Goal: Find specific page/section: Find specific page/section

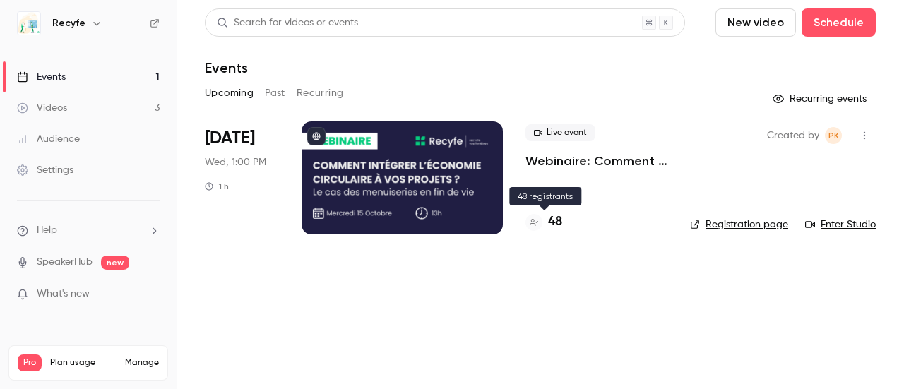
click at [551, 222] on h4 "48" at bounding box center [555, 222] width 14 height 19
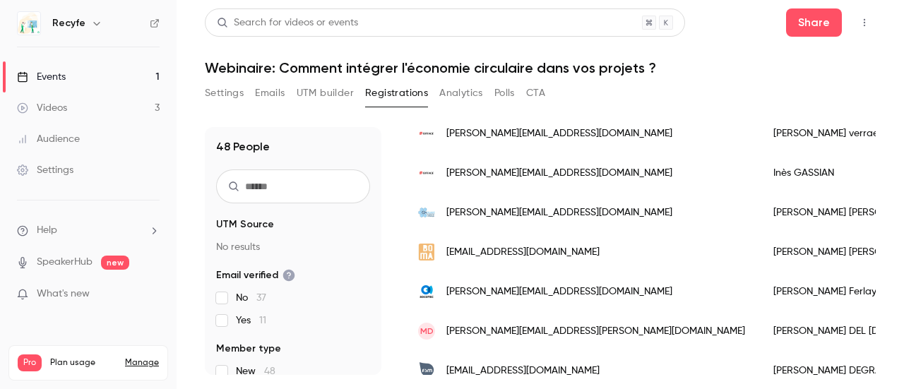
scroll to position [424, 0]
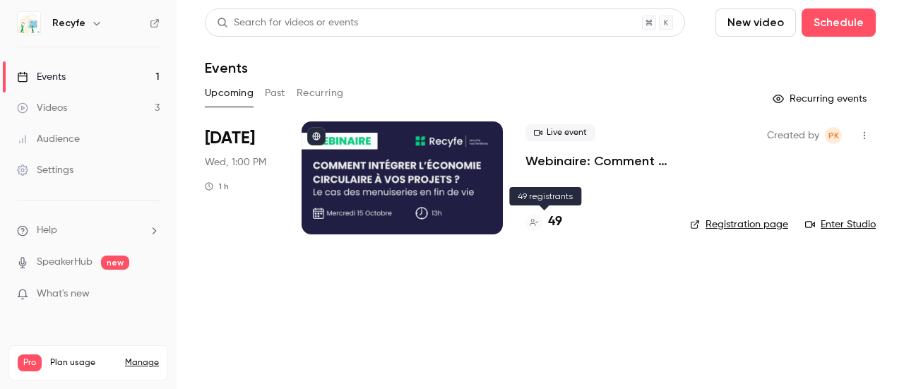
click at [557, 225] on h4 "49" at bounding box center [555, 222] width 14 height 19
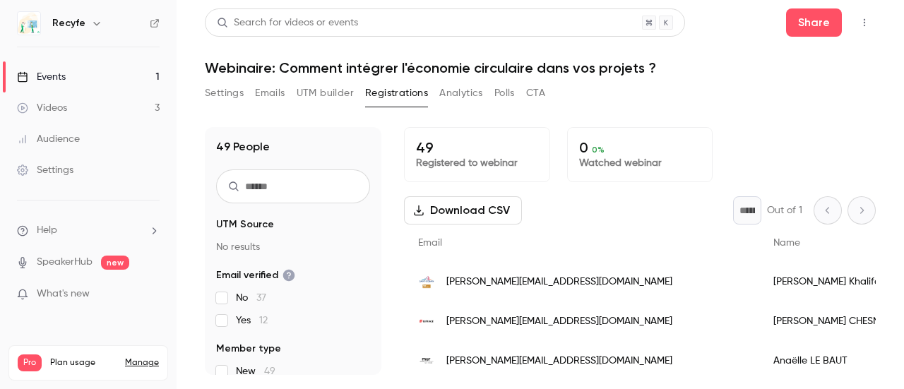
scroll to position [71, 0]
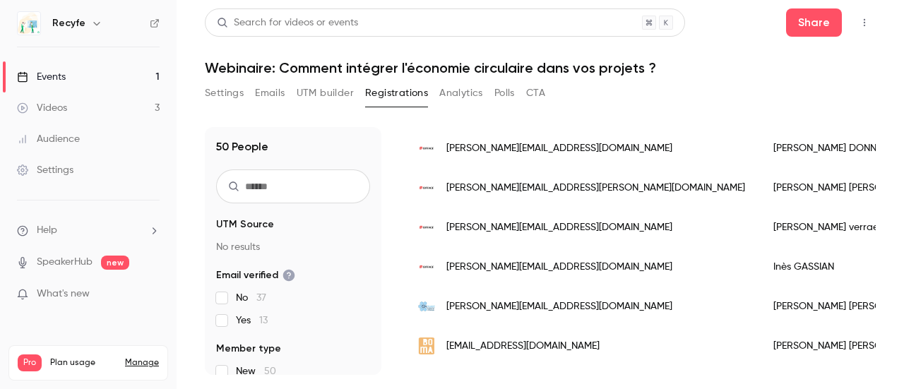
scroll to position [353, 0]
